Goal: Information Seeking & Learning: Learn about a topic

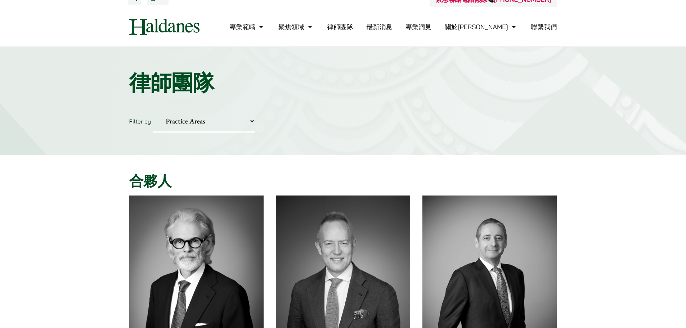
scroll to position [12, 0]
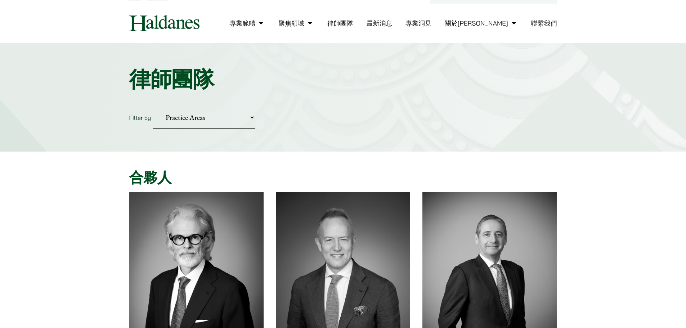
click at [392, 23] on link "最新消息" at bounding box center [379, 23] width 26 height 8
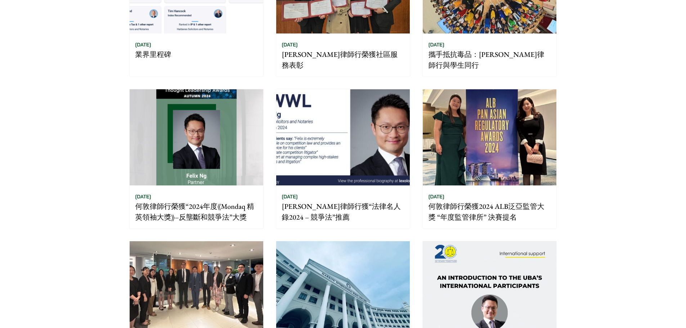
scroll to position [372, 0]
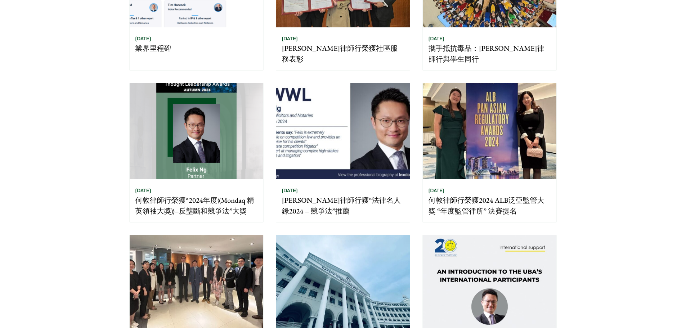
click at [498, 111] on img at bounding box center [490, 131] width 134 height 96
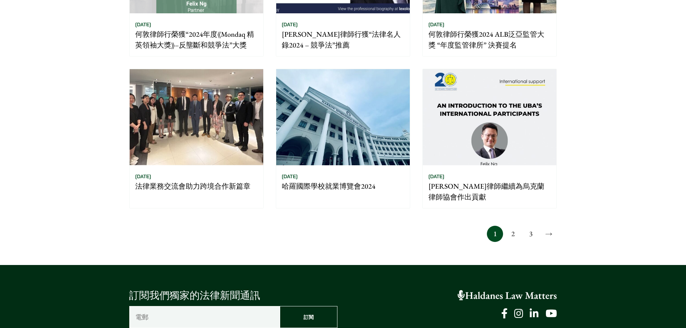
scroll to position [540, 0]
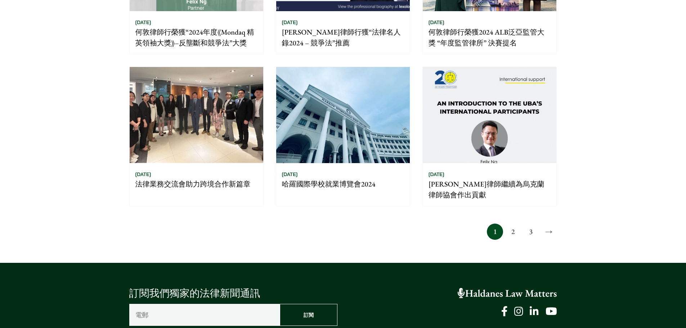
click at [200, 107] on img at bounding box center [197, 115] width 134 height 96
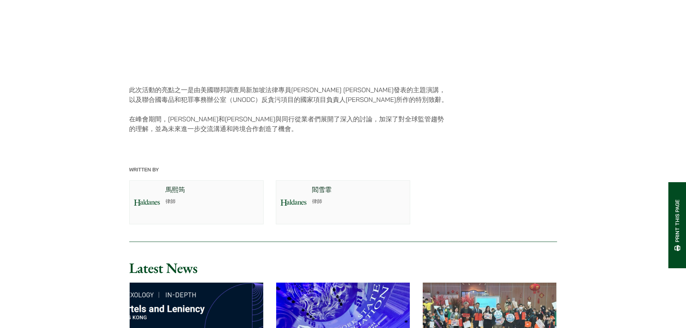
scroll to position [1177, 0]
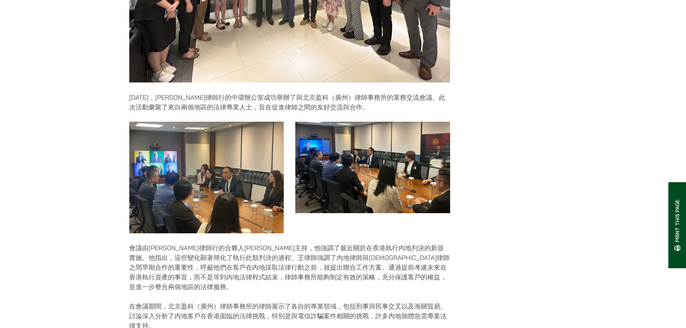
scroll to position [264, 0]
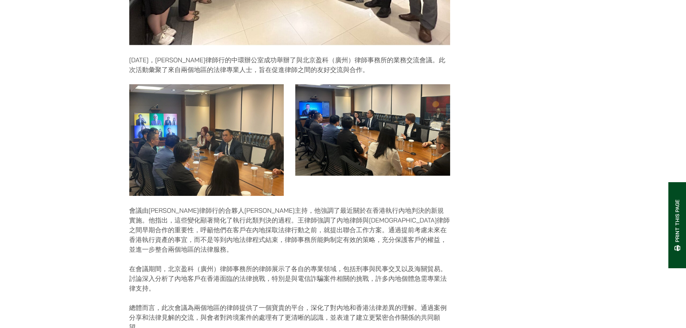
click at [360, 146] on img at bounding box center [372, 129] width 155 height 91
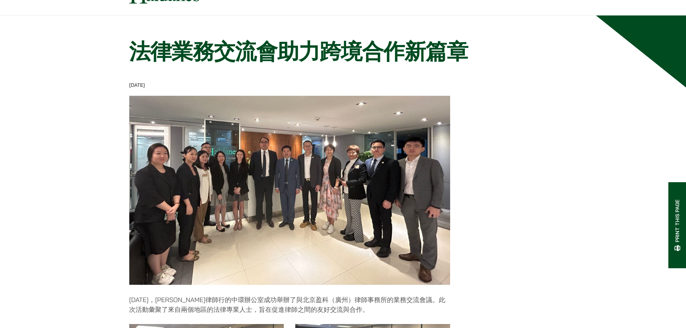
scroll to position [0, 0]
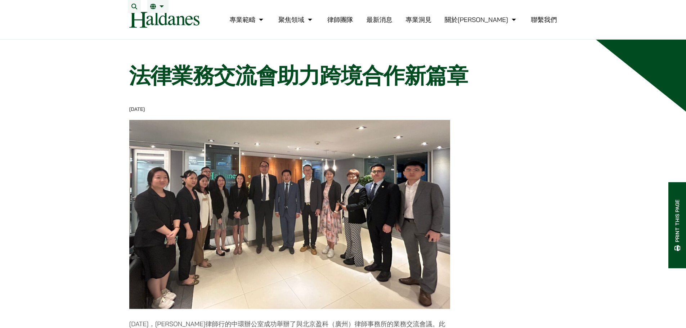
click at [353, 24] on link "律師團隊" at bounding box center [340, 19] width 26 height 8
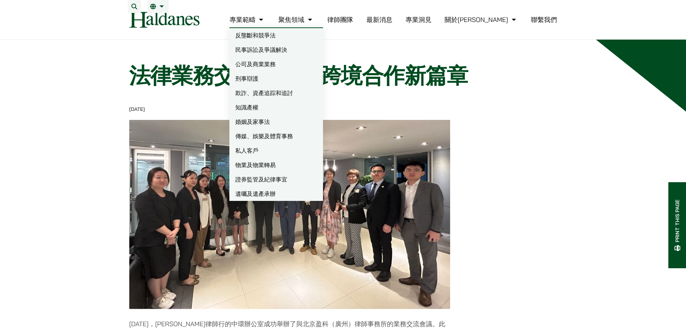
click at [313, 55] on link "民事訴訟及爭議解決" at bounding box center [276, 49] width 94 height 14
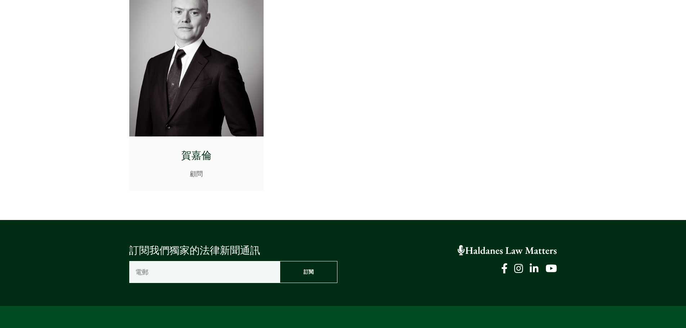
scroll to position [3865, 0]
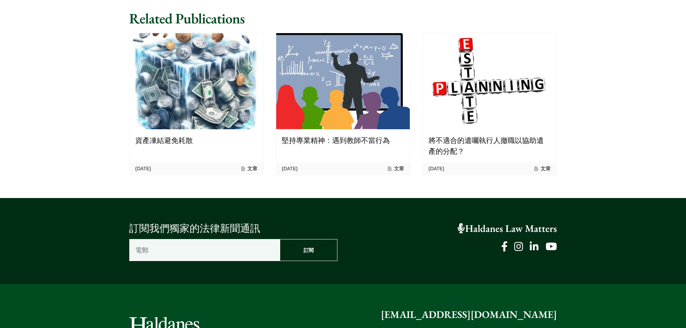
scroll to position [1068, 0]
